Goal: Task Accomplishment & Management: Use online tool/utility

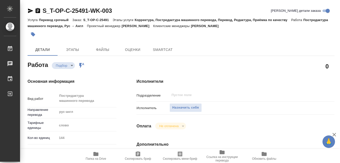
type textarea "x"
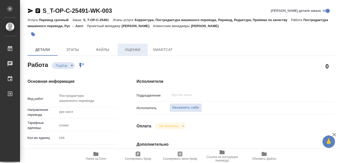
type textarea "x"
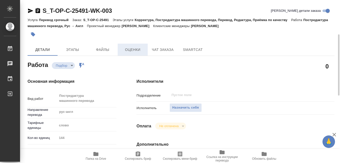
scroll to position [25, 0]
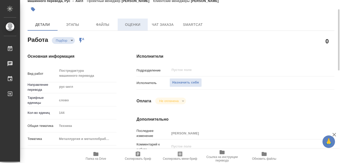
type textarea "x"
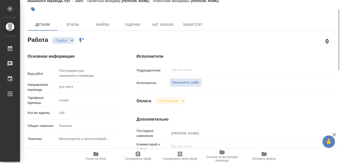
type textarea "x"
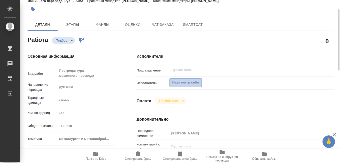
click at [178, 82] on span "Назначить себя" at bounding box center [185, 83] width 27 height 6
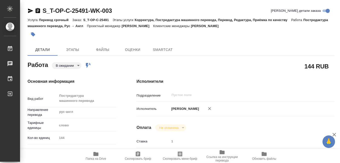
type textarea "x"
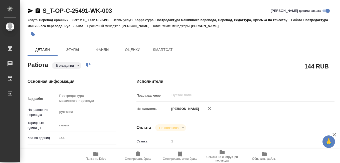
type textarea "x"
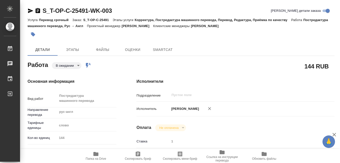
type textarea "x"
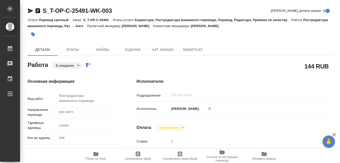
type textarea "x"
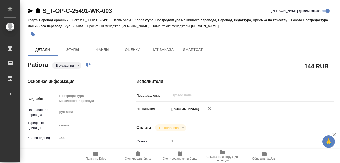
type textarea "x"
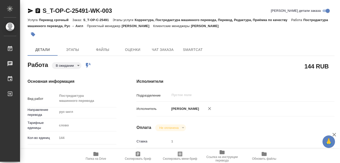
scroll to position [50, 0]
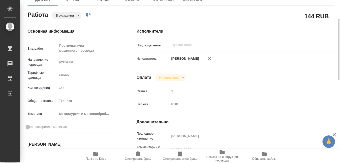
click at [93, 156] on span "Папка на Drive" at bounding box center [96, 156] width 36 height 10
click at [181, 158] on span "Скопировать мини-бриф" at bounding box center [180, 159] width 34 height 4
